Goal: Task Accomplishment & Management: Use online tool/utility

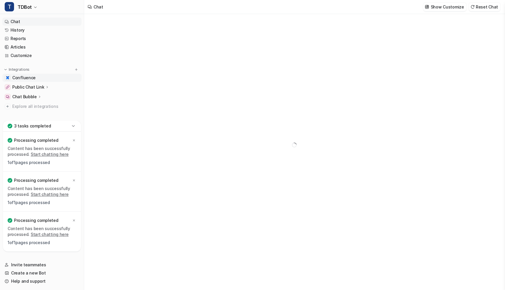
click at [30, 79] on span "Confluence" at bounding box center [23, 78] width 23 height 6
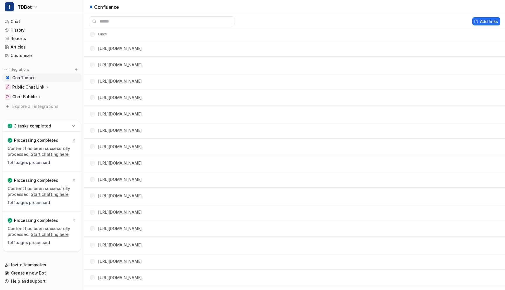
click at [29, 79] on span "Confluence" at bounding box center [23, 78] width 23 height 6
click at [23, 10] on span "TDBot" at bounding box center [25, 7] width 14 height 8
click at [23, 8] on span "TDBot" at bounding box center [25, 7] width 14 height 8
click at [26, 56] on link "Customize" at bounding box center [41, 55] width 79 height 8
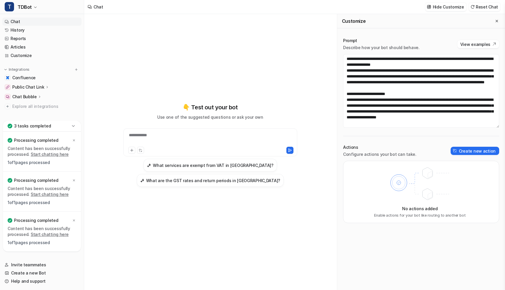
scroll to position [749, 0]
click at [27, 30] on link "History" at bounding box center [41, 30] width 79 height 8
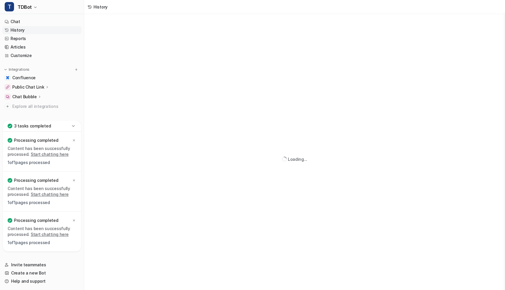
click at [74, 126] on icon at bounding box center [73, 125] width 3 height 1
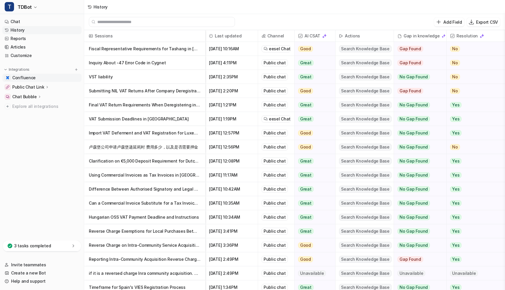
click at [23, 77] on span "Confluence" at bounding box center [23, 78] width 23 height 6
